Goal: Information Seeking & Learning: Understand process/instructions

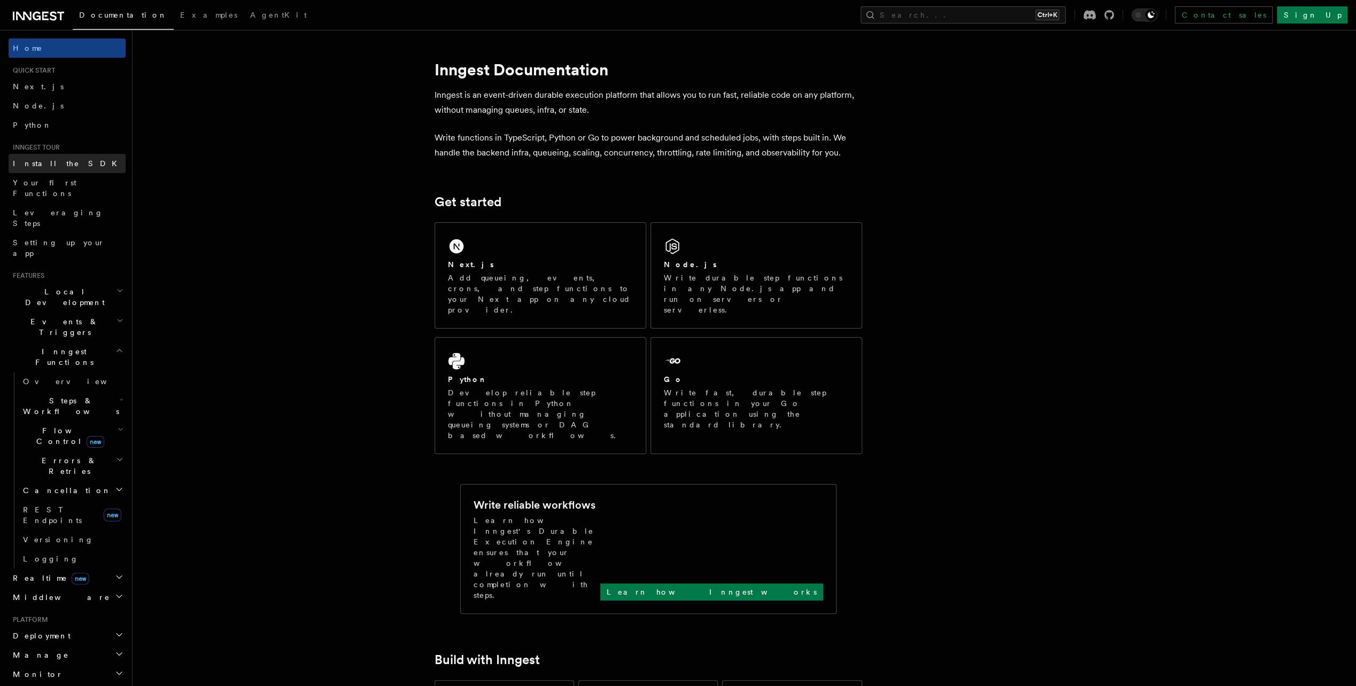
click at [48, 160] on span "Install the SDK" at bounding box center [68, 163] width 111 height 9
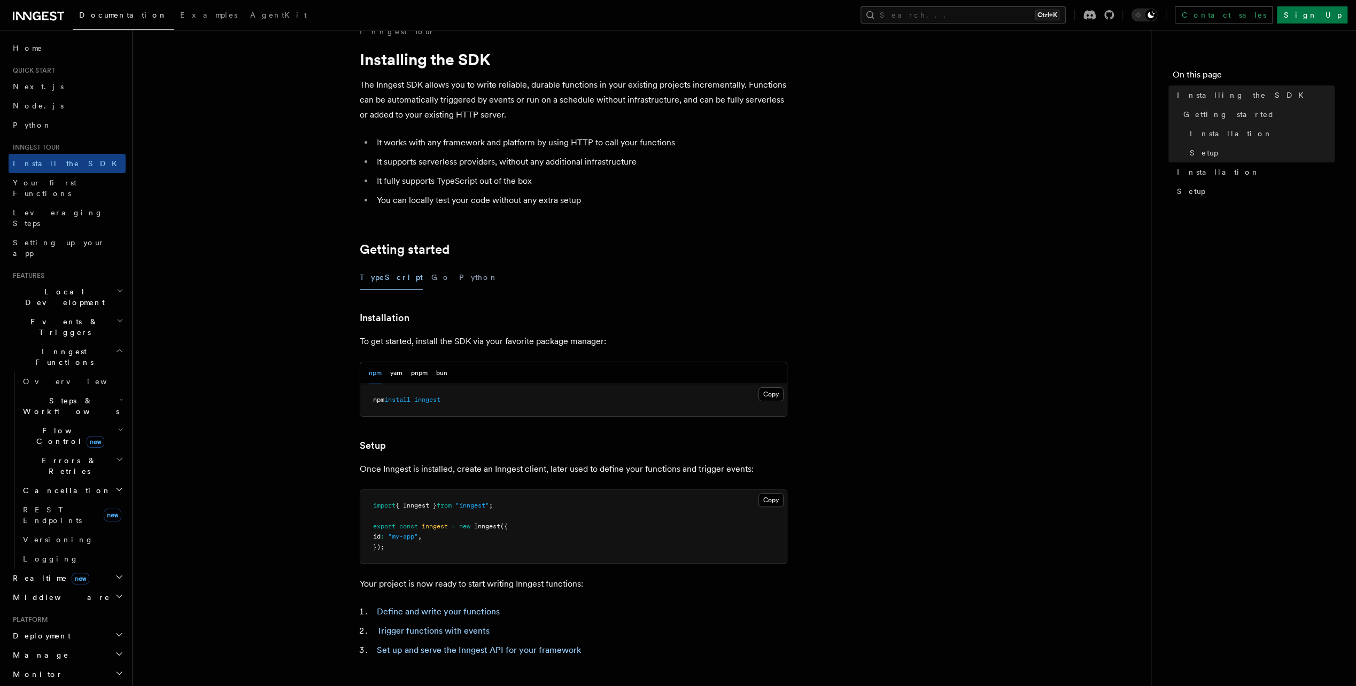
scroll to position [53, 0]
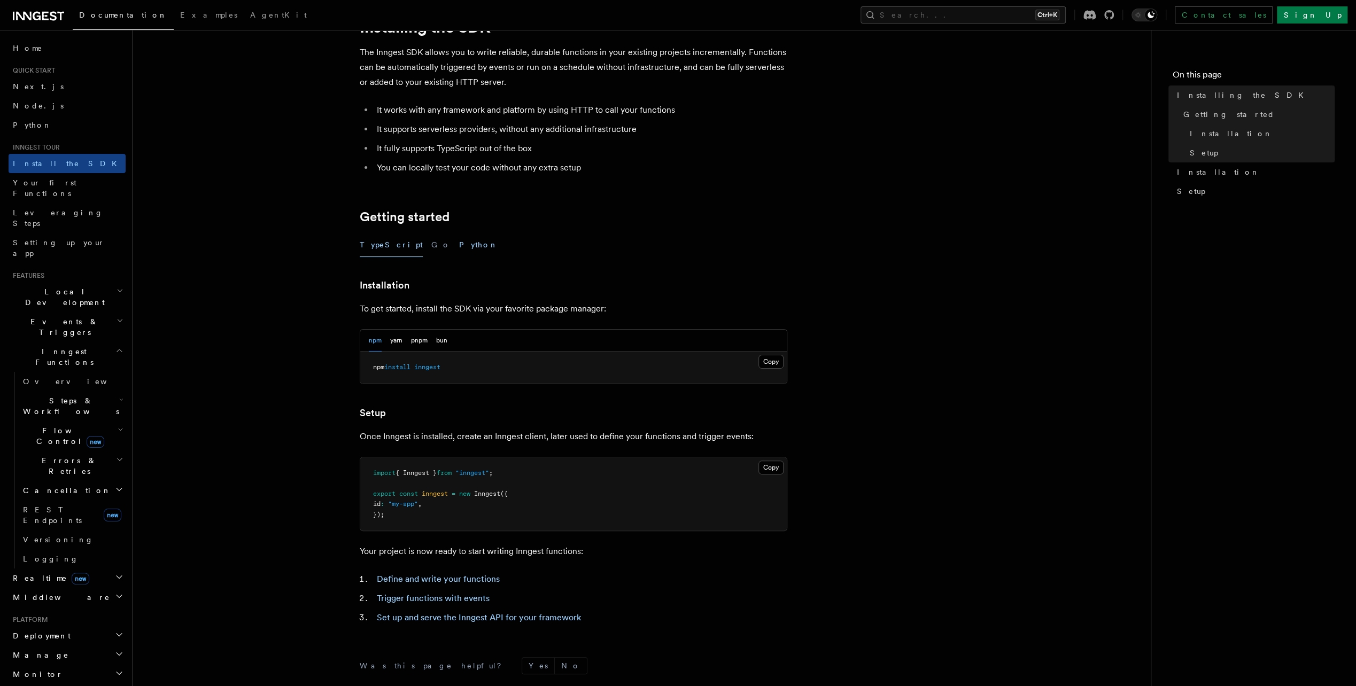
click at [459, 243] on button "Python" at bounding box center [478, 245] width 39 height 24
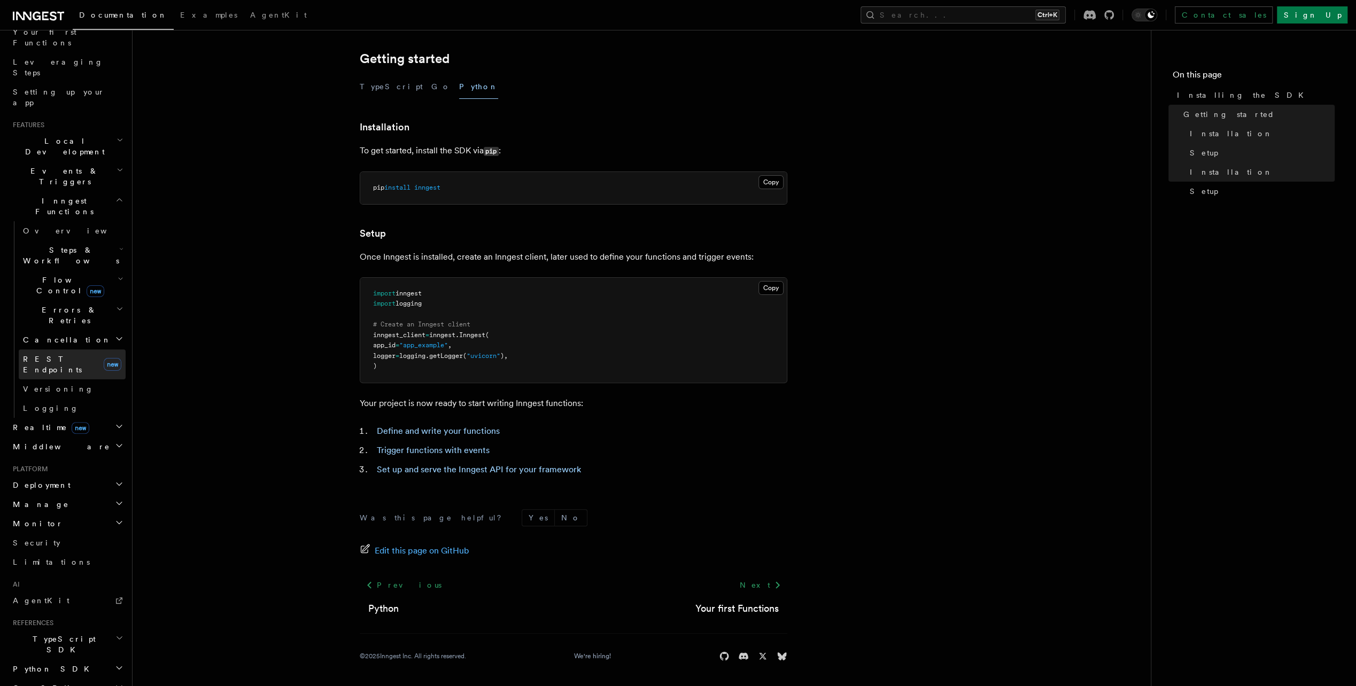
scroll to position [160, 0]
click at [40, 470] on span "Deployment" at bounding box center [40, 475] width 62 height 11
click at [54, 677] on span "Self hosting" at bounding box center [62, 681] width 79 height 9
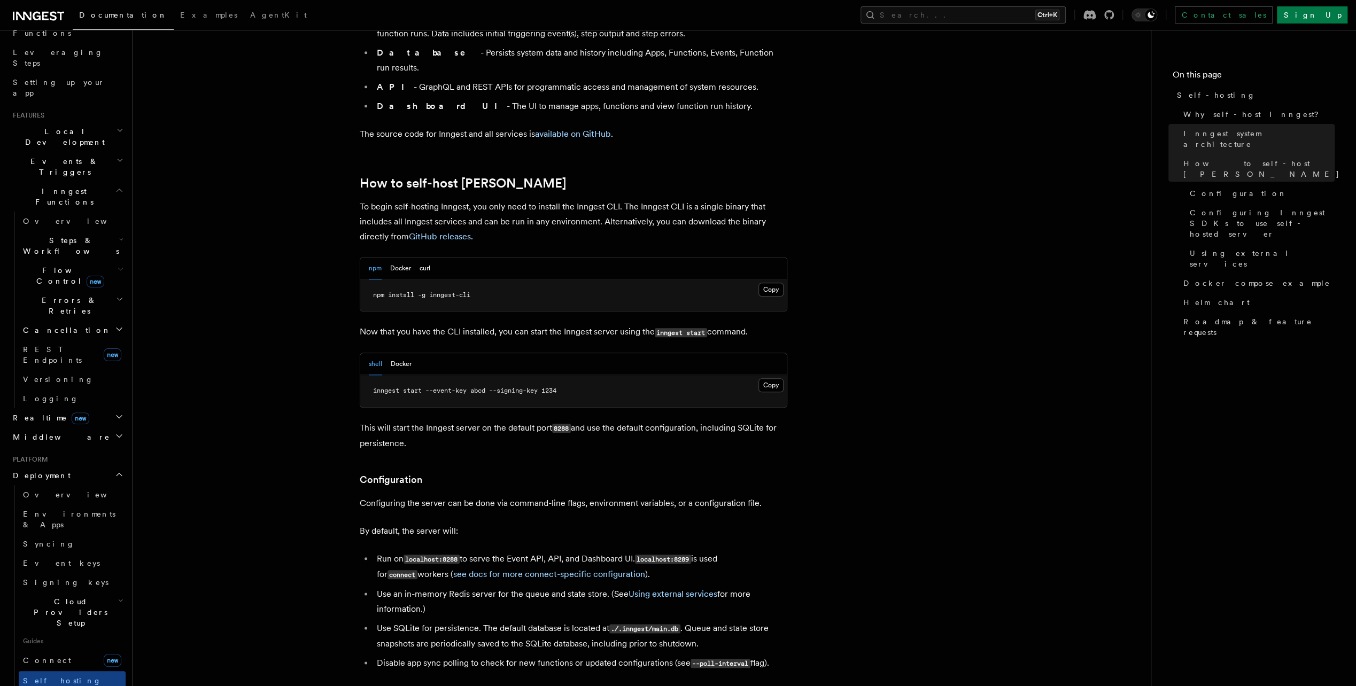
scroll to position [962, 0]
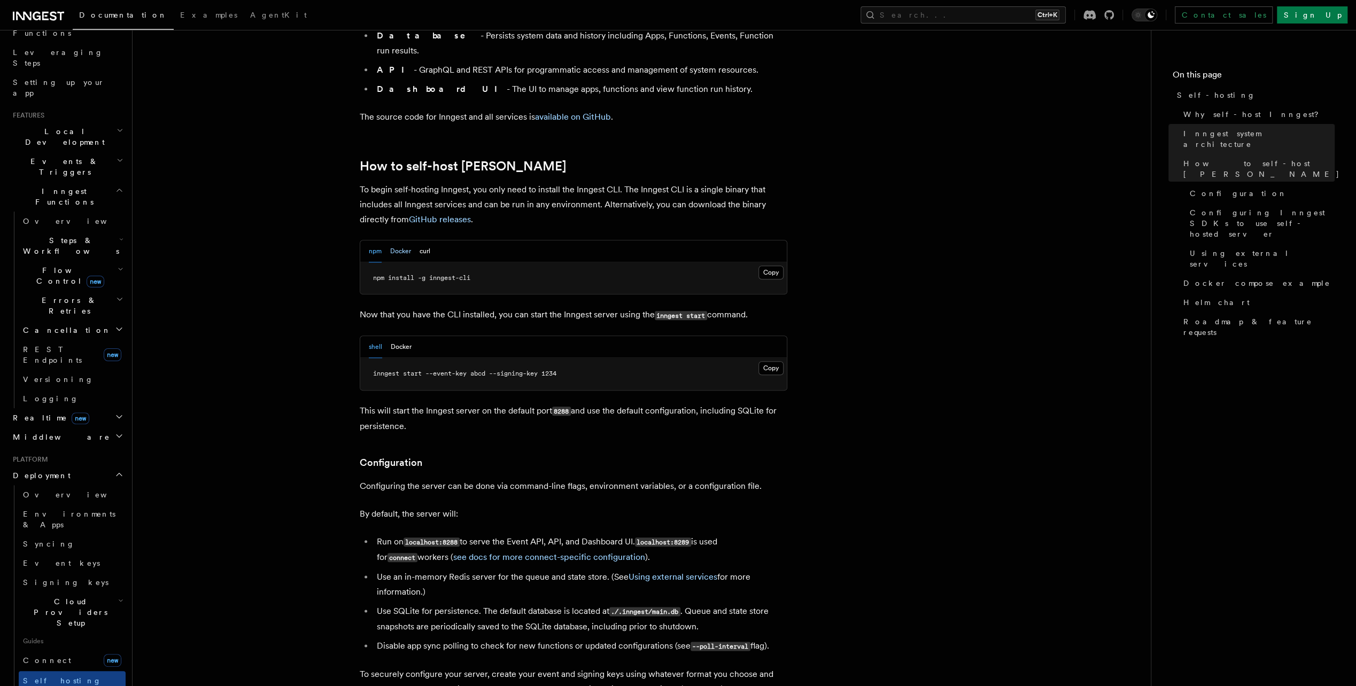
click at [402, 240] on button "Docker" at bounding box center [400, 251] width 21 height 22
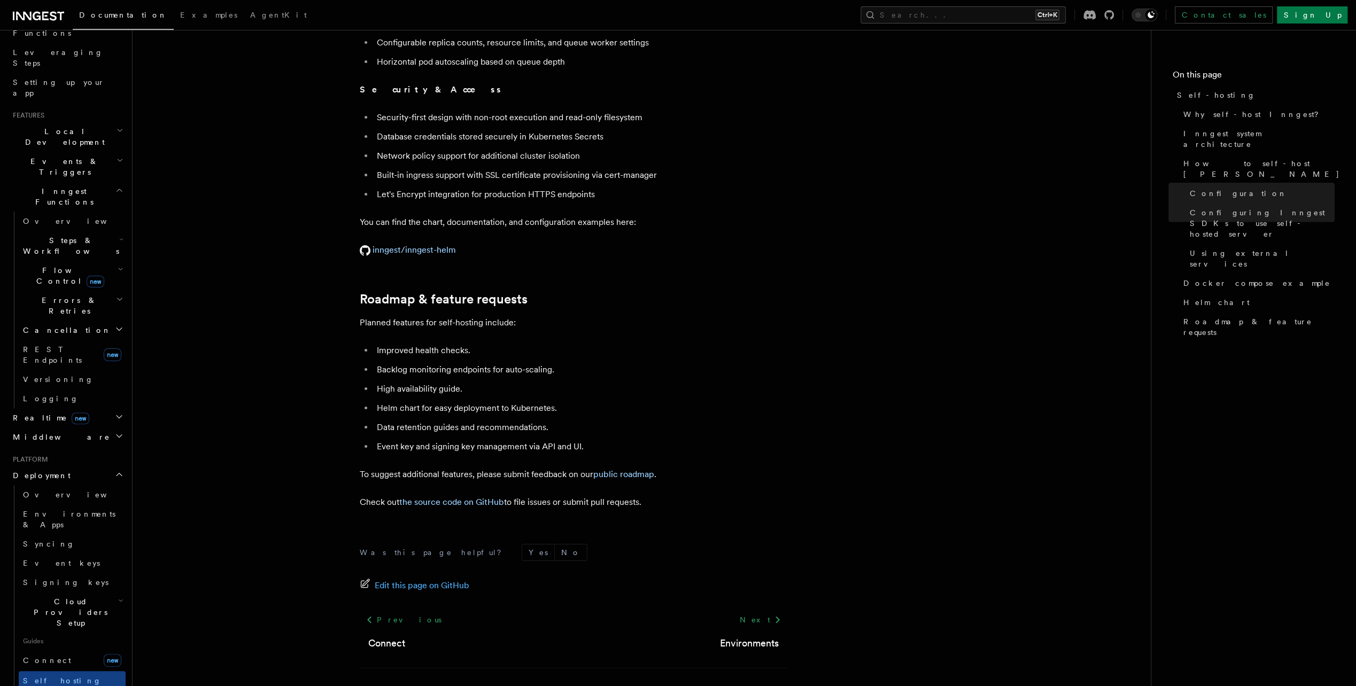
scroll to position [3916, 0]
